Goal: Find contact information: Find contact information

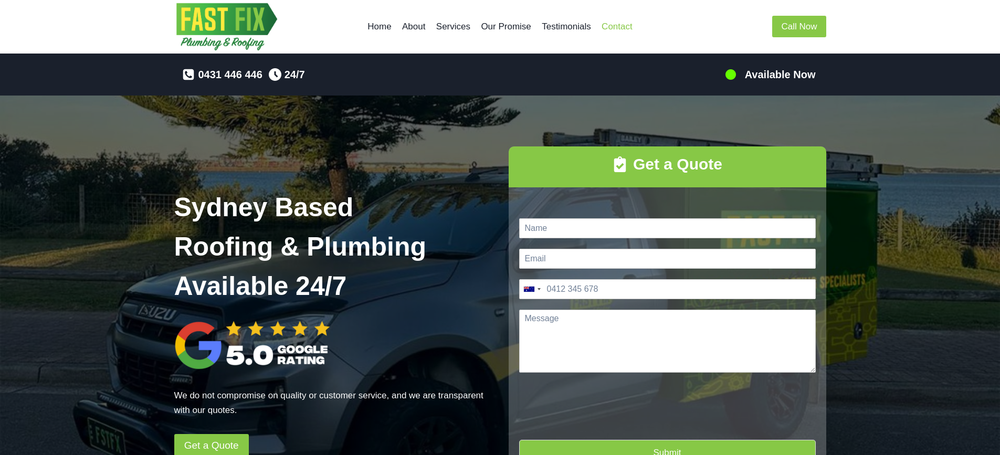
click at [625, 27] on link "Contact" at bounding box center [617, 26] width 41 height 25
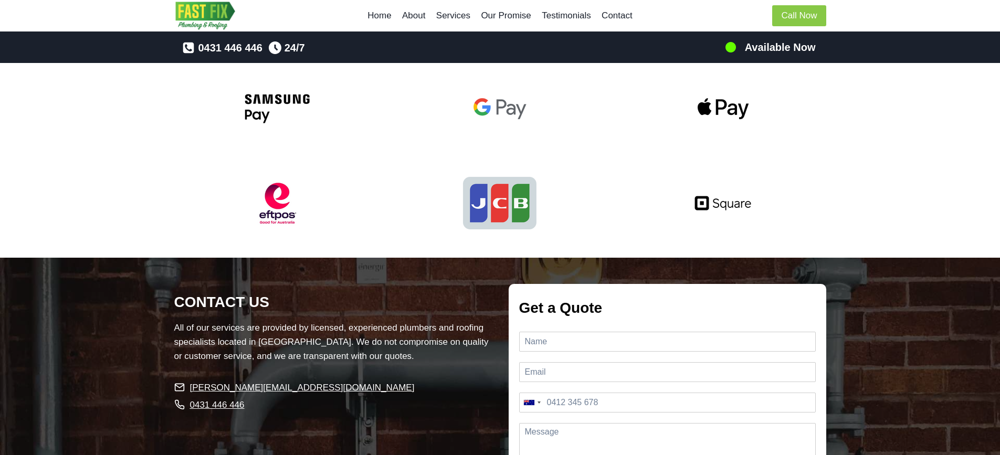
scroll to position [2193, 0]
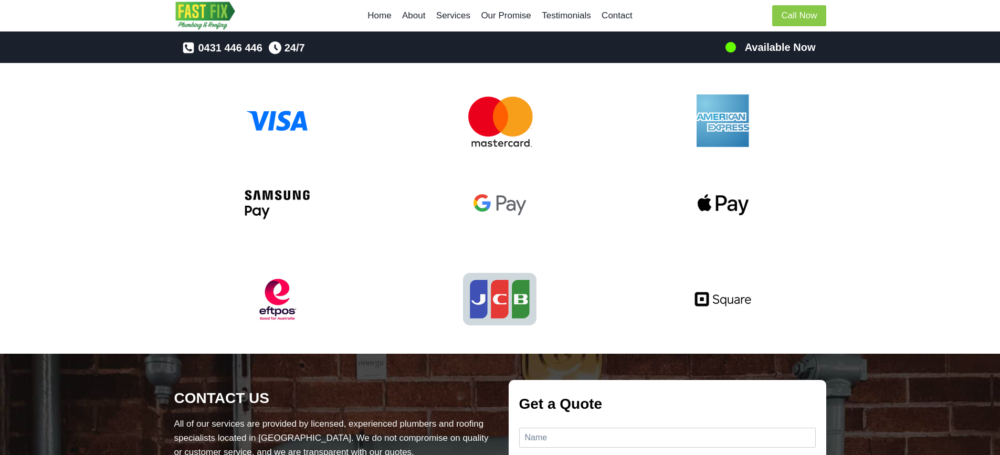
click at [377, 18] on link "Home" at bounding box center [379, 15] width 35 height 25
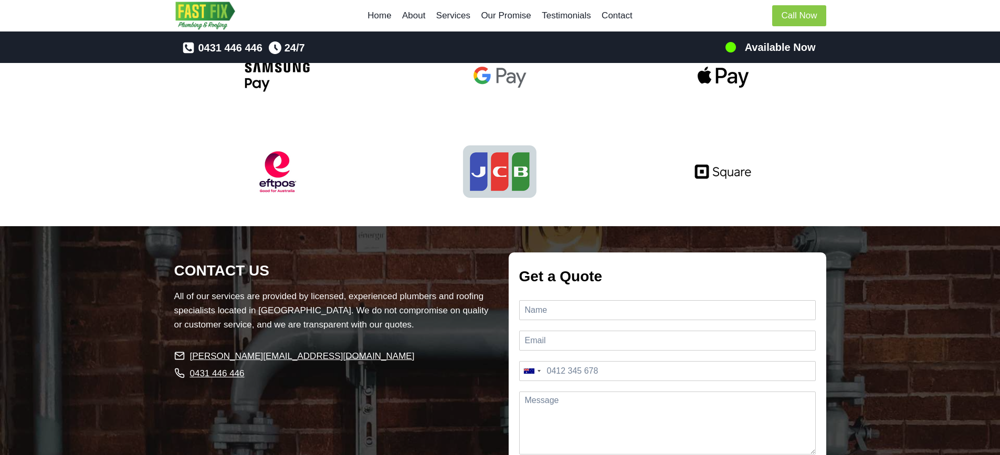
scroll to position [2246, 0]
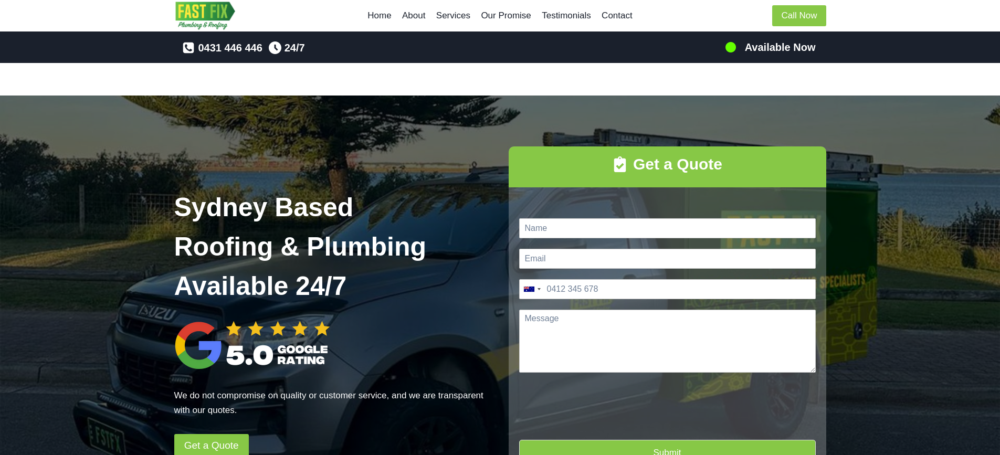
scroll to position [2470, 0]
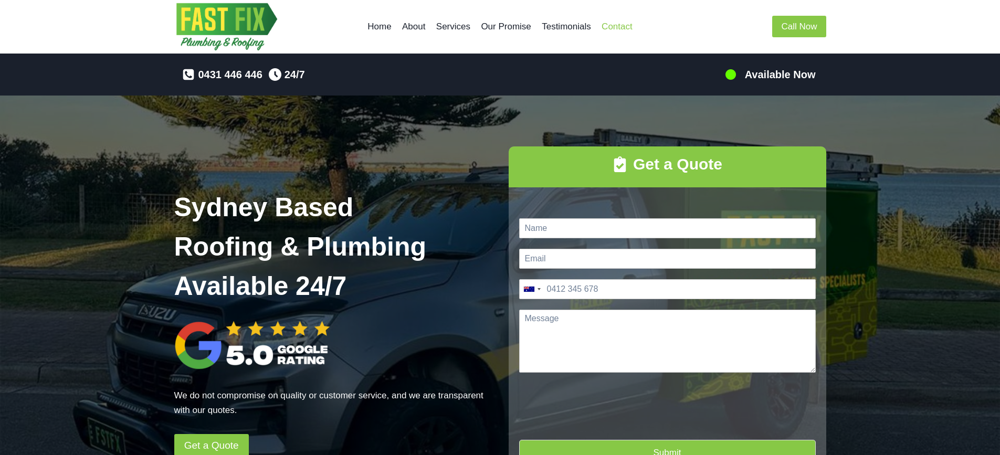
click at [615, 29] on link "Contact" at bounding box center [617, 26] width 41 height 25
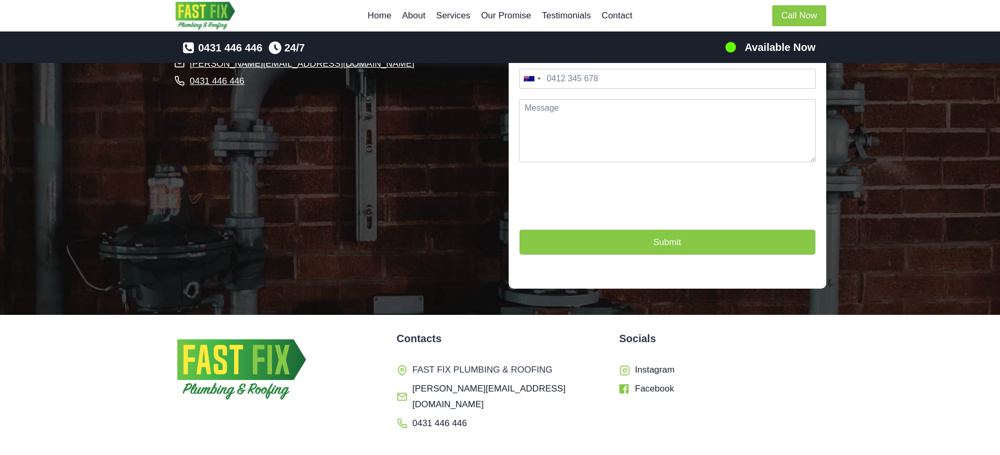
scroll to position [2666, 0]
